Goal: Check status: Check status

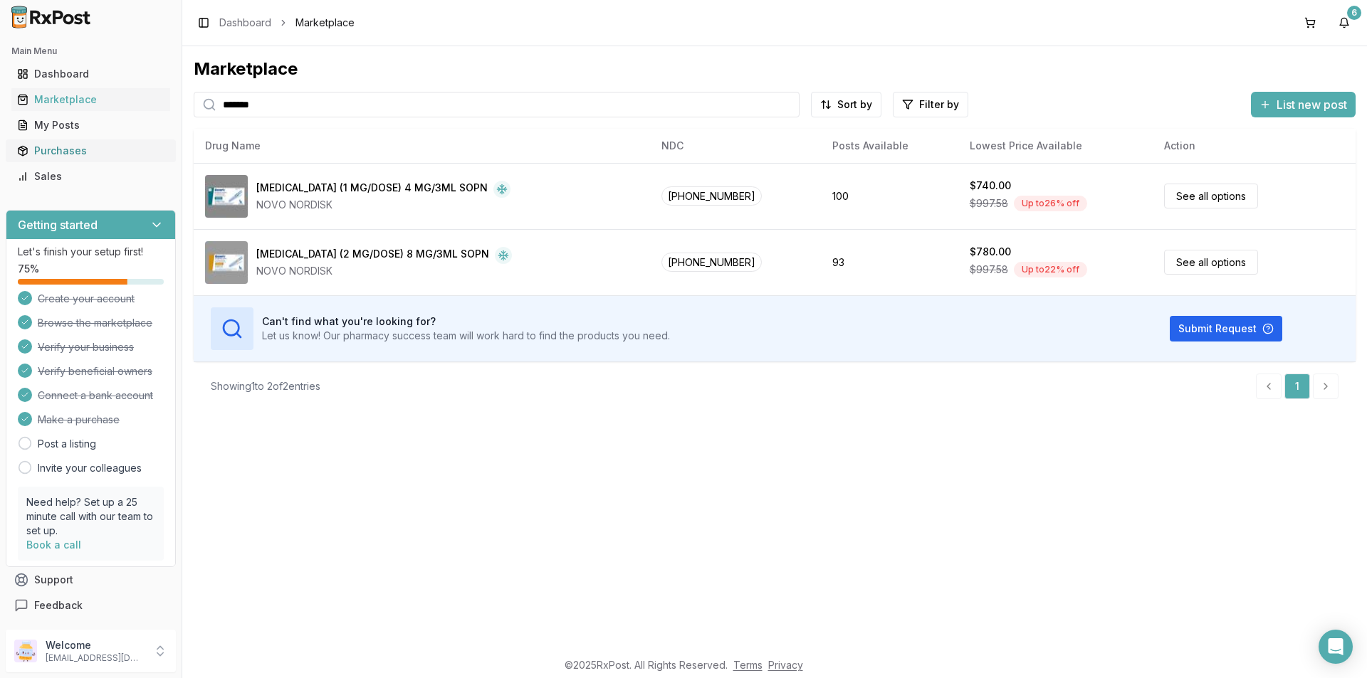
click at [51, 152] on div "Purchases" at bounding box center [90, 151] width 147 height 14
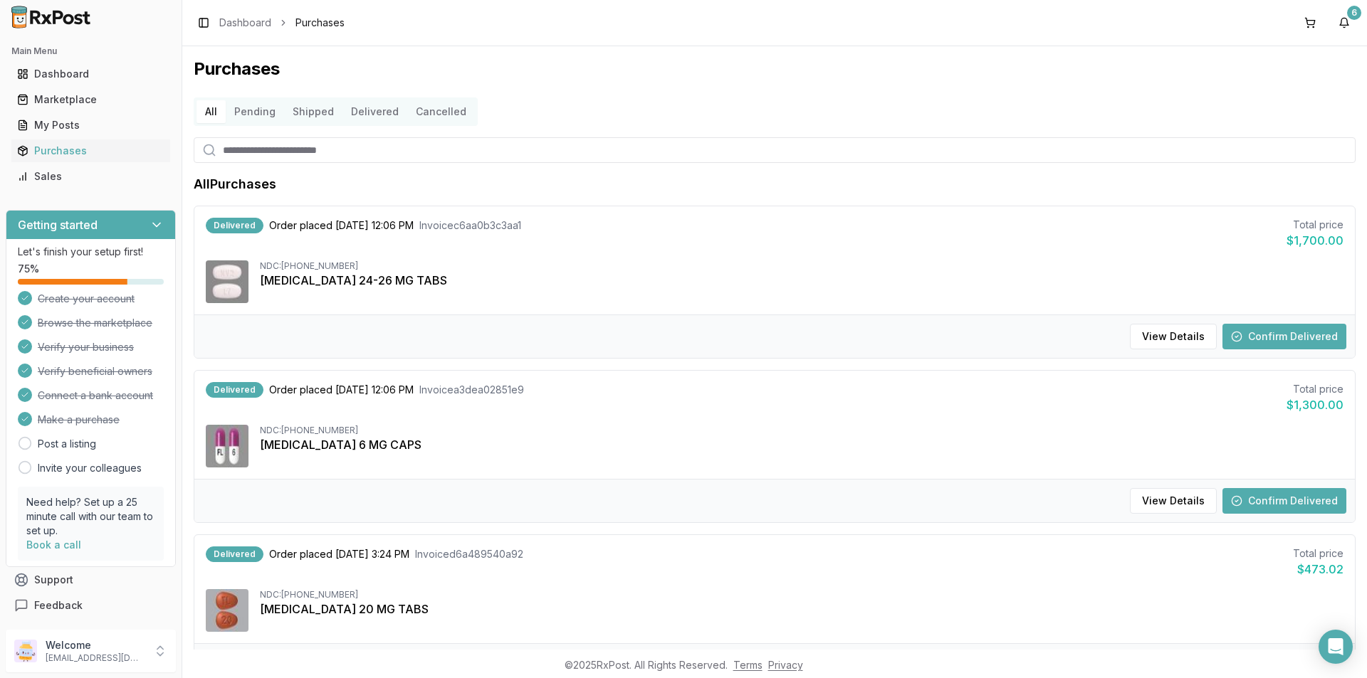
click at [1274, 338] on button "Confirm Delivered" at bounding box center [1284, 337] width 124 height 26
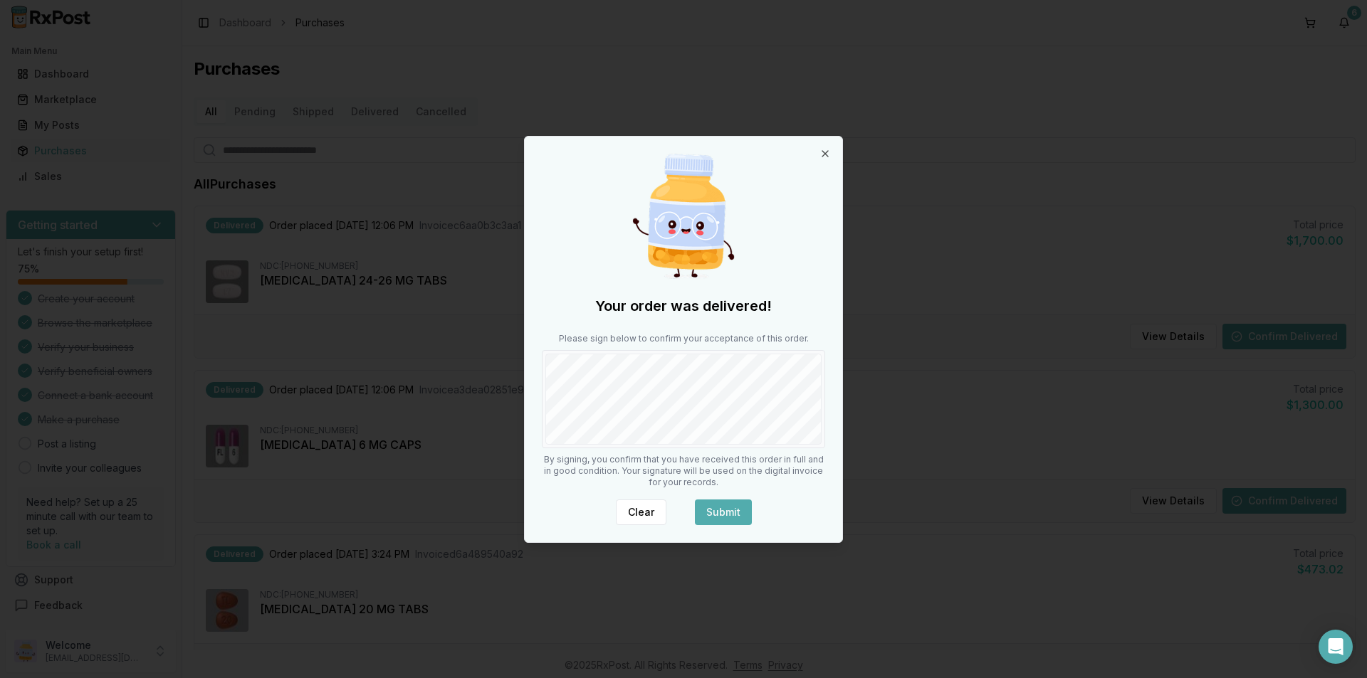
click at [715, 507] on button "Submit" at bounding box center [723, 513] width 57 height 26
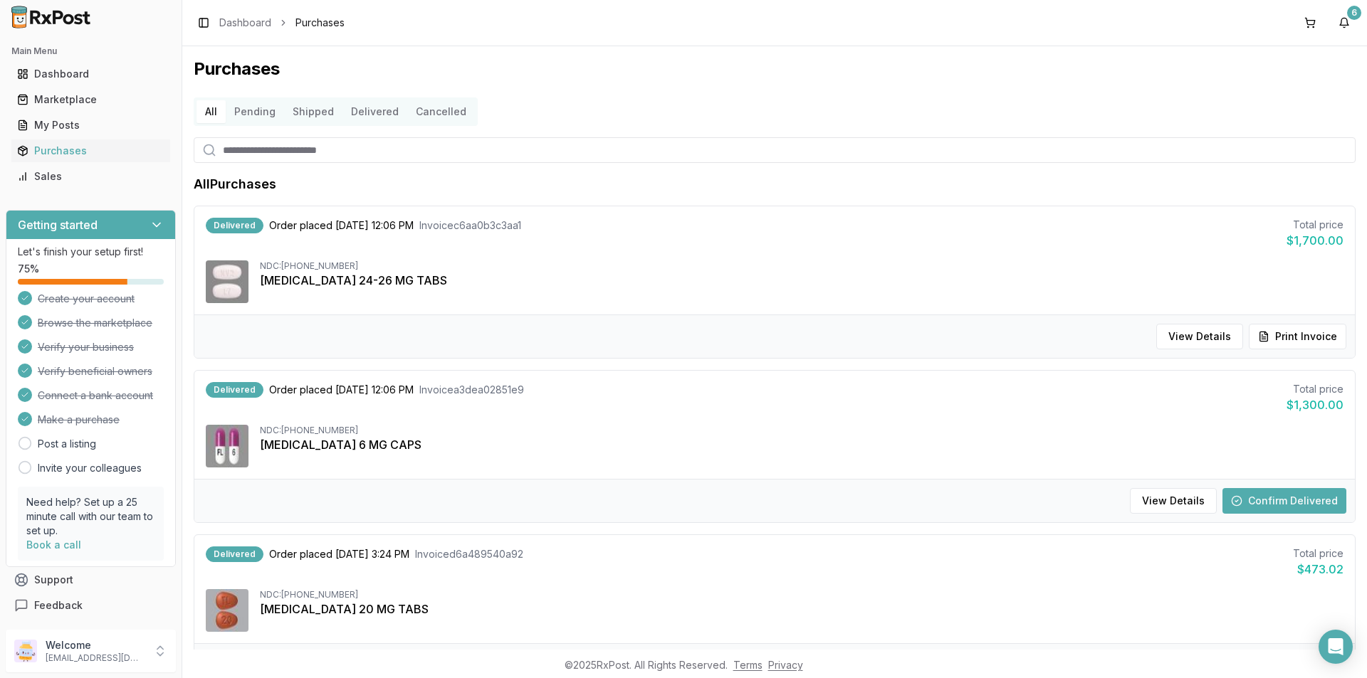
click at [1286, 503] on button "Confirm Delivered" at bounding box center [1284, 501] width 124 height 26
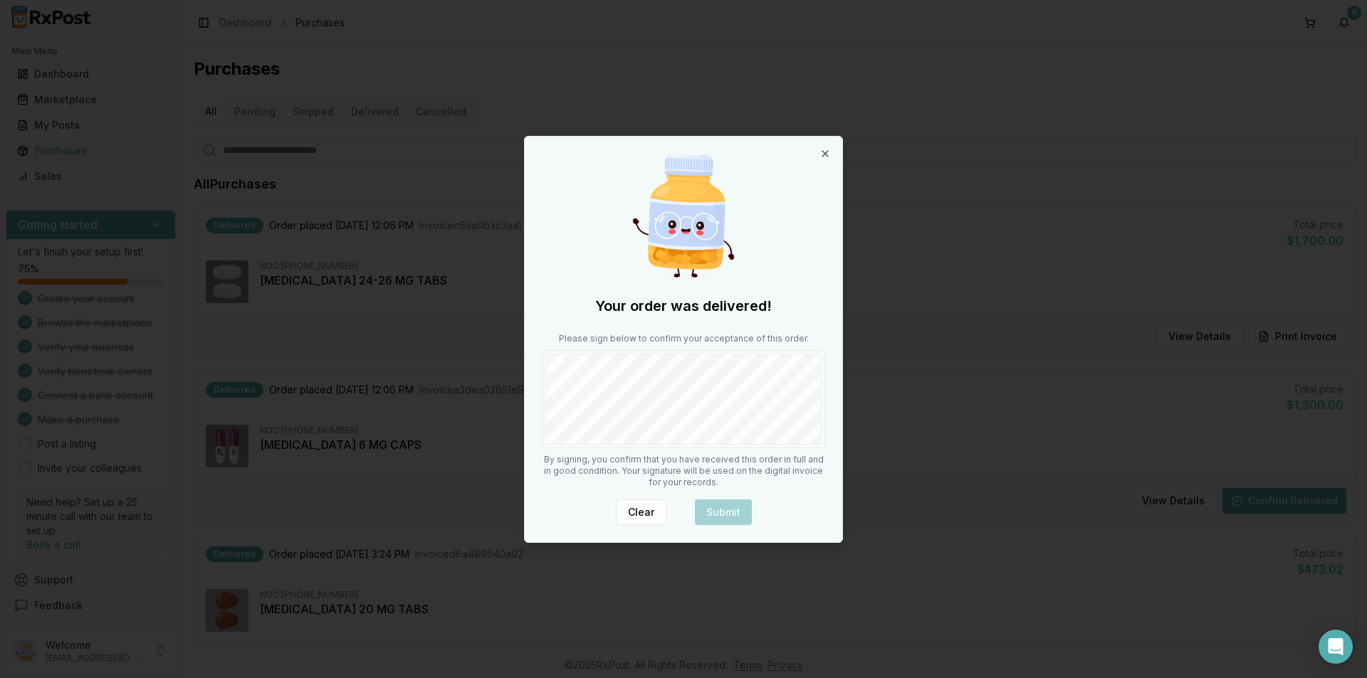
click at [656, 445] on div at bounding box center [683, 399] width 283 height 98
click at [733, 516] on button "Submit" at bounding box center [723, 513] width 57 height 26
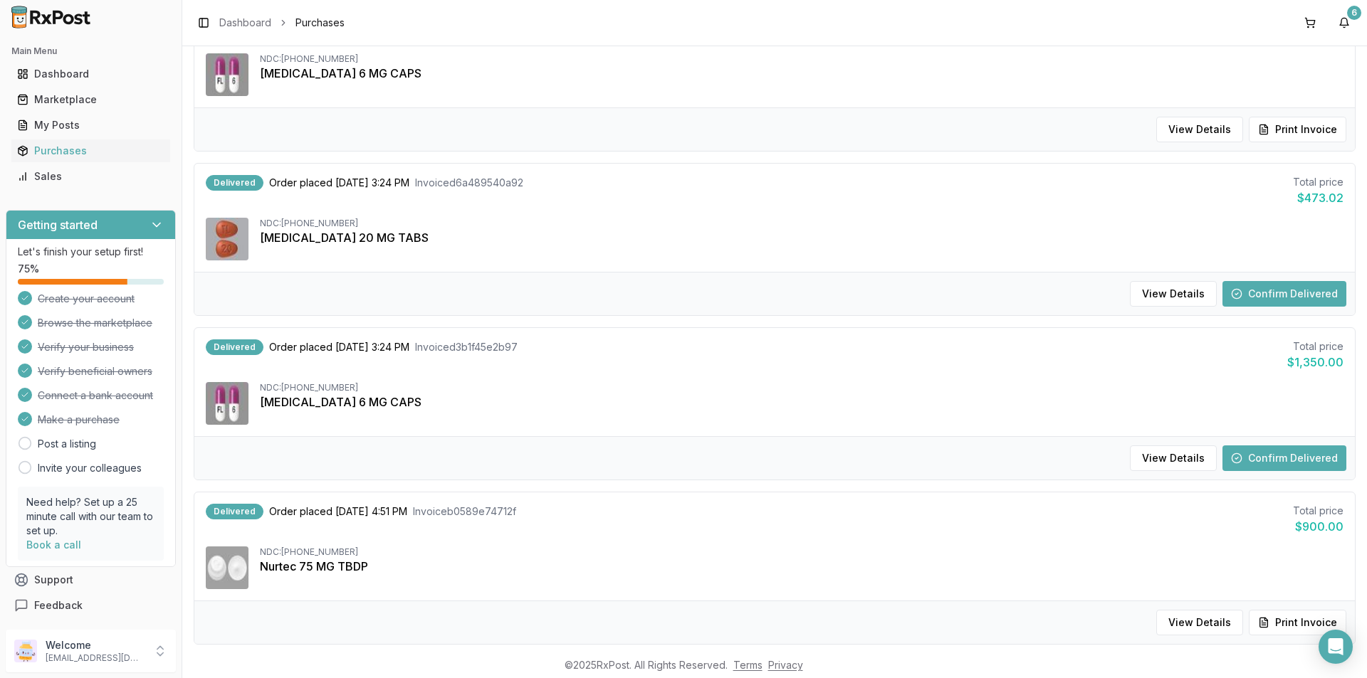
scroll to position [356, 0]
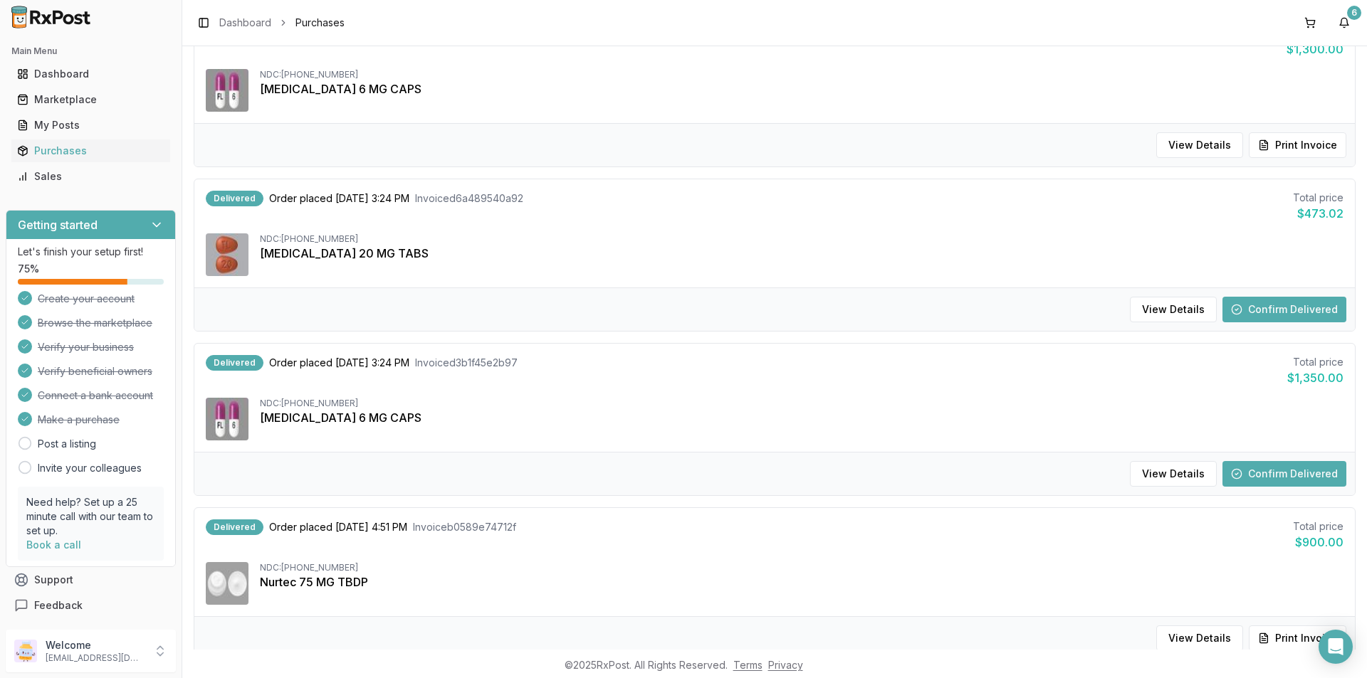
click at [1279, 308] on button "Confirm Delivered" at bounding box center [1284, 310] width 124 height 26
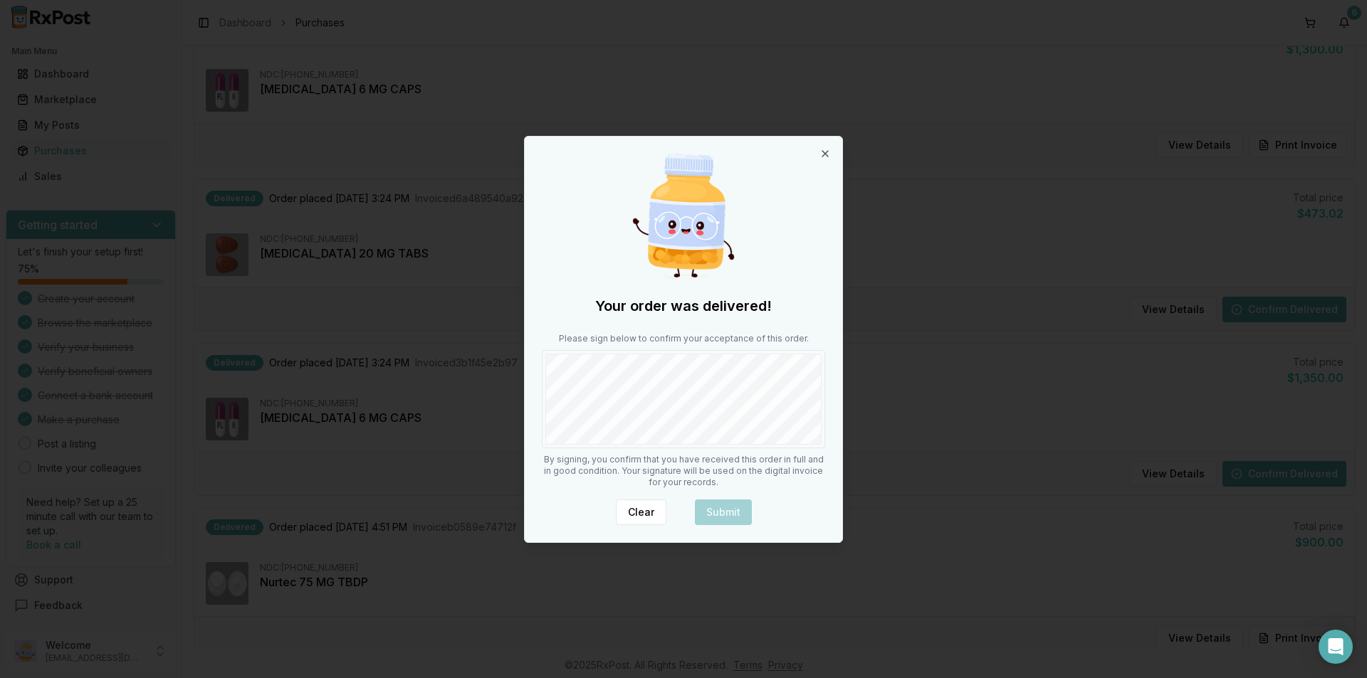
click at [677, 449] on div "Your order was delivered! Please sign below to confirm your acceptance of this …" at bounding box center [683, 340] width 317 height 406
click at [728, 511] on button "Submit" at bounding box center [723, 513] width 57 height 26
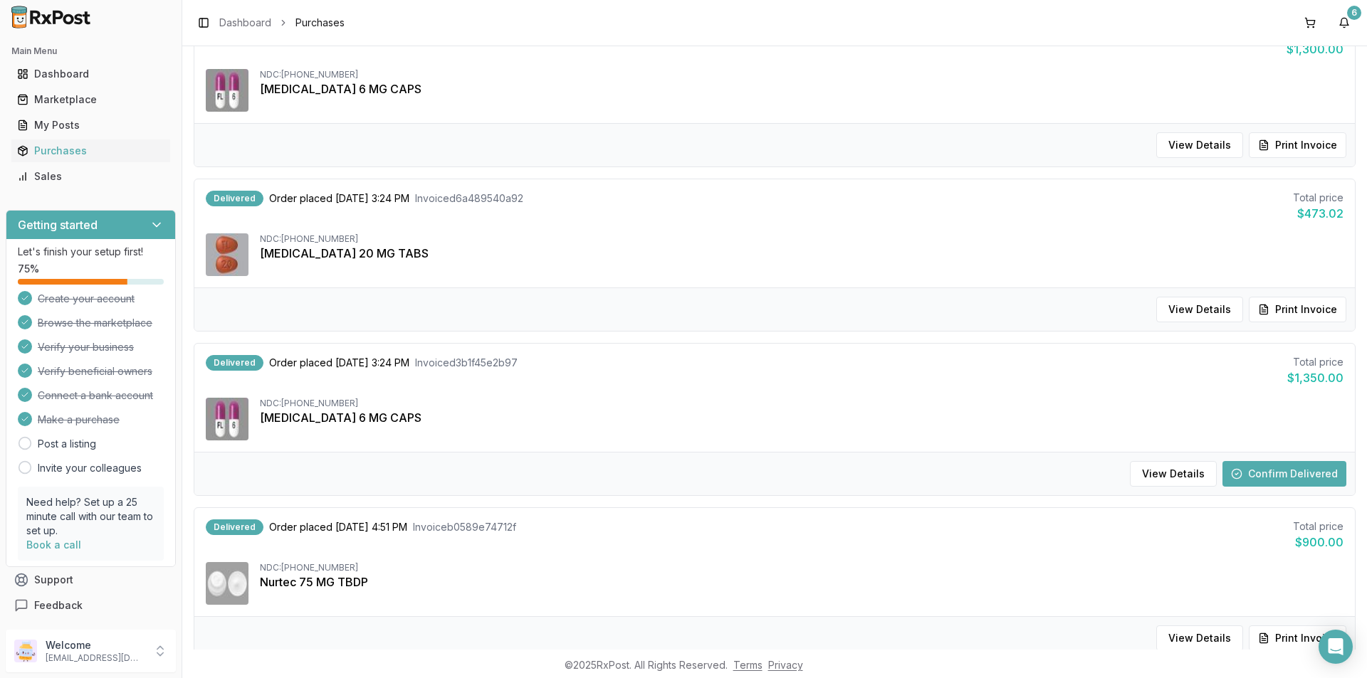
click at [1284, 473] on button "Confirm Delivered" at bounding box center [1284, 474] width 124 height 26
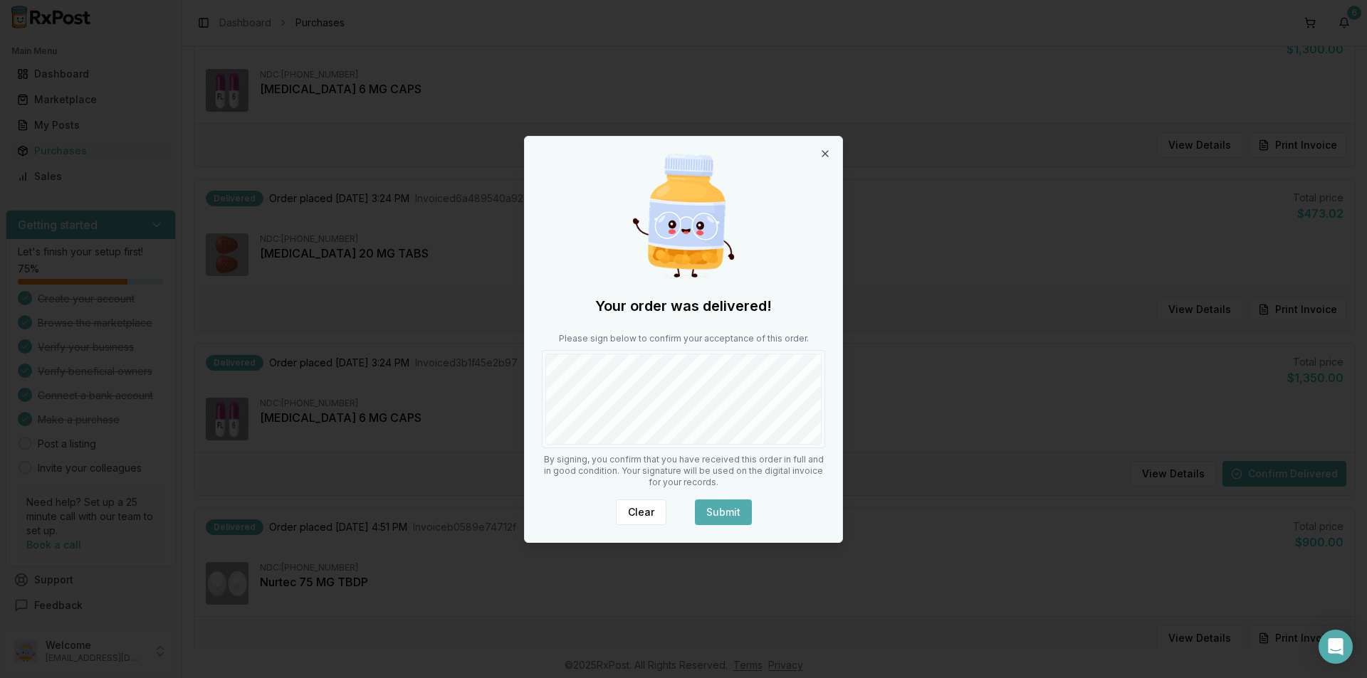
click at [720, 509] on button "Submit" at bounding box center [723, 513] width 57 height 26
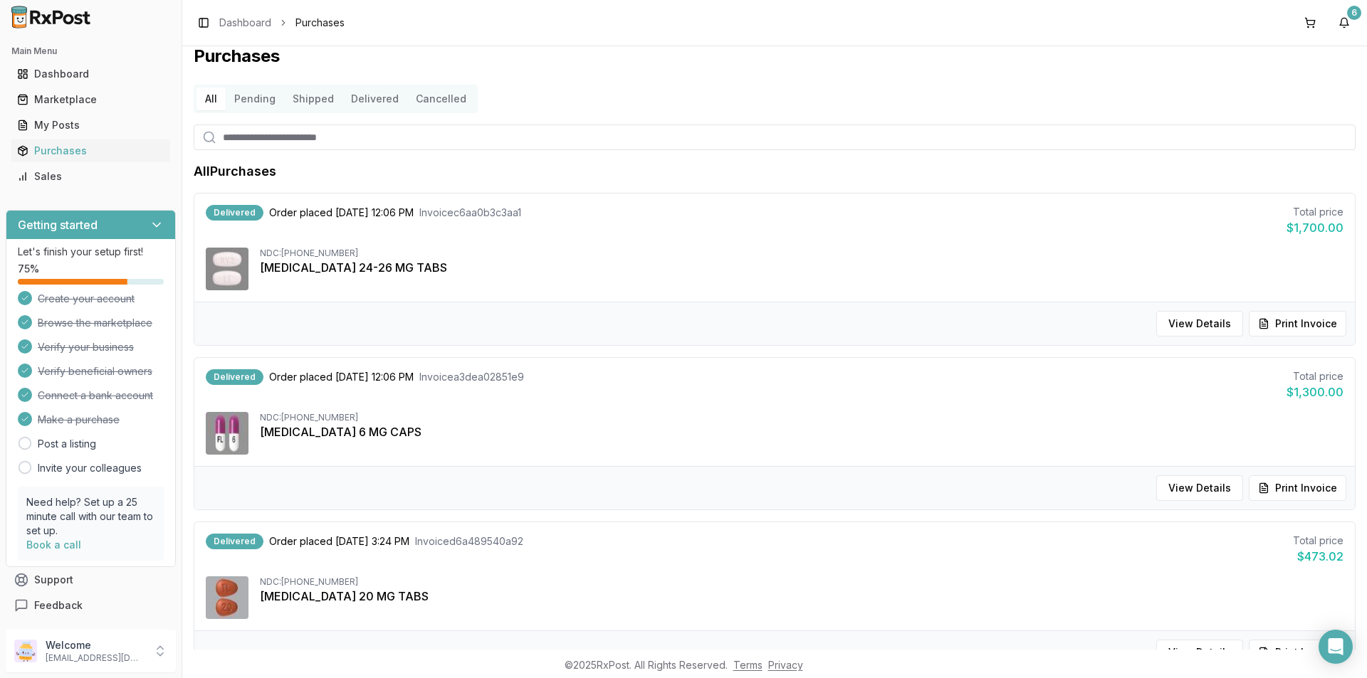
scroll to position [0, 0]
